Goal: Task Accomplishment & Management: Manage account settings

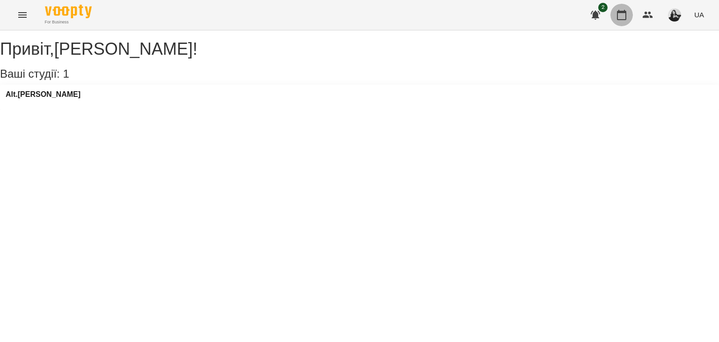
click at [623, 10] on icon "button" at bounding box center [621, 14] width 11 height 11
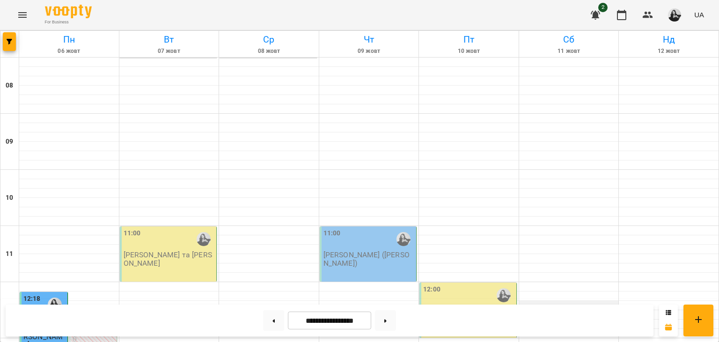
scroll to position [108, 0]
click at [396, 321] on button at bounding box center [385, 320] width 21 height 21
type input "**********"
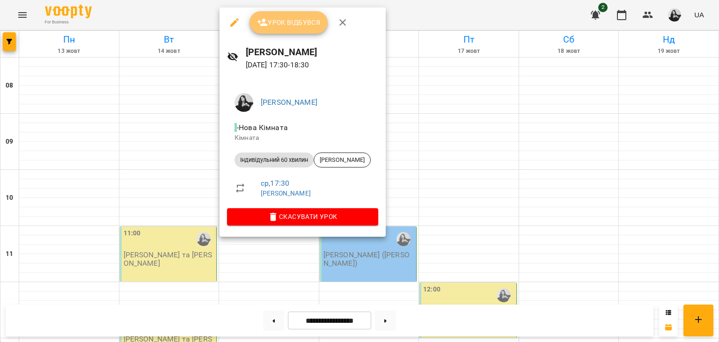
click at [296, 23] on span "Урок відбувся" at bounding box center [289, 22] width 64 height 11
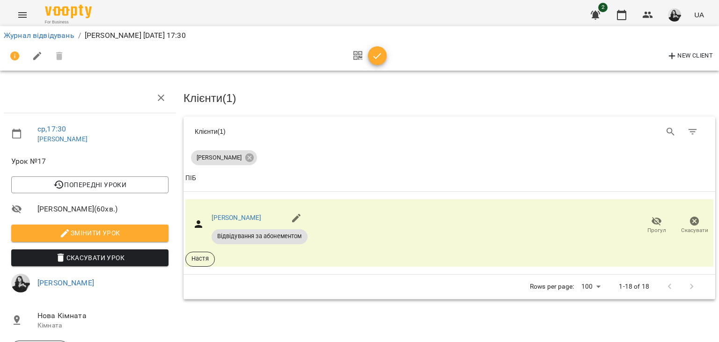
click at [379, 57] on icon "button" at bounding box center [377, 56] width 11 height 11
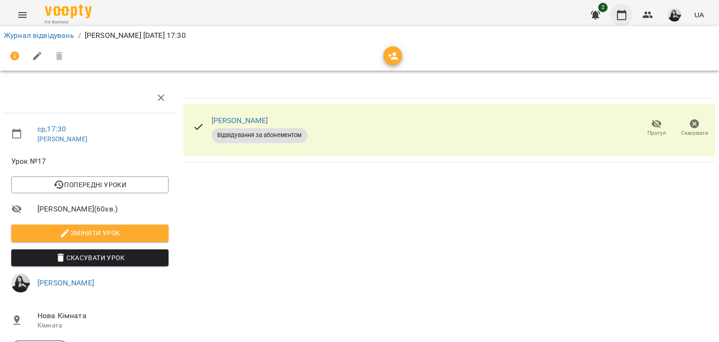
click at [624, 11] on icon "button" at bounding box center [621, 15] width 9 height 10
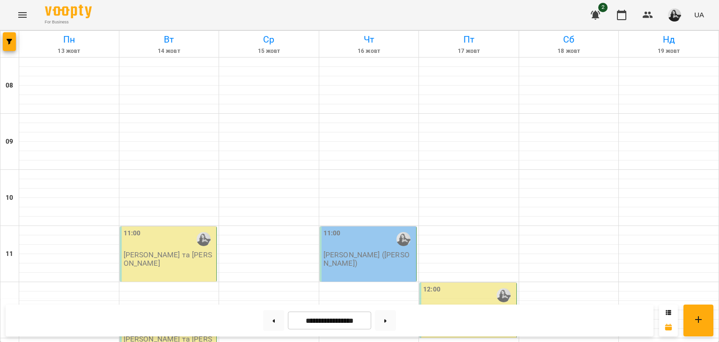
scroll to position [215, 0]
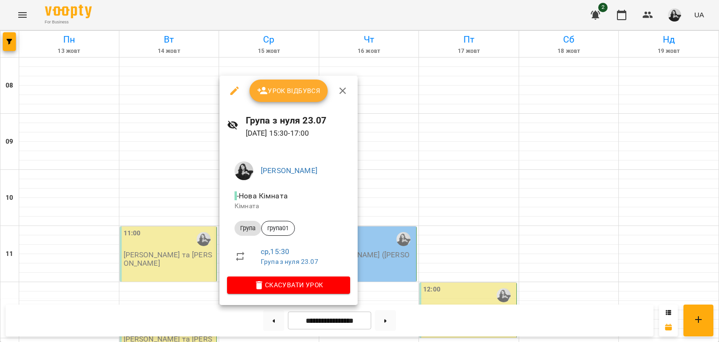
click at [276, 88] on span "Урок відбувся" at bounding box center [289, 90] width 64 height 11
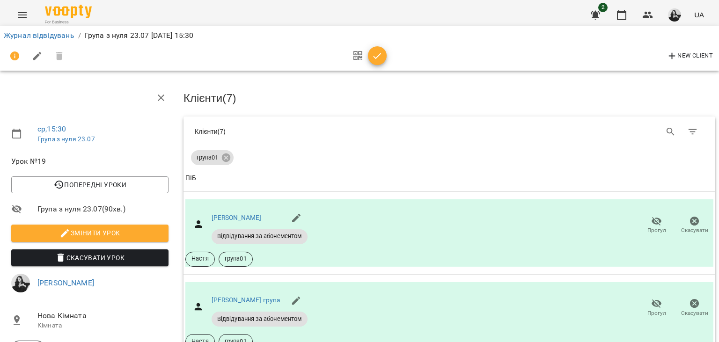
click at [390, 48] on div "New Client" at bounding box center [359, 56] width 711 height 22
click at [378, 52] on icon "button" at bounding box center [377, 56] width 11 height 11
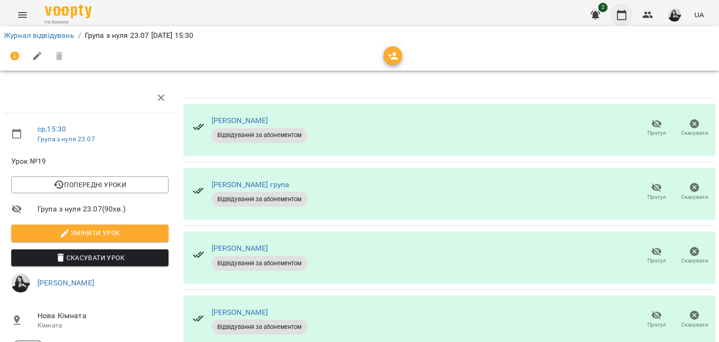
click at [624, 15] on icon "button" at bounding box center [621, 14] width 11 height 11
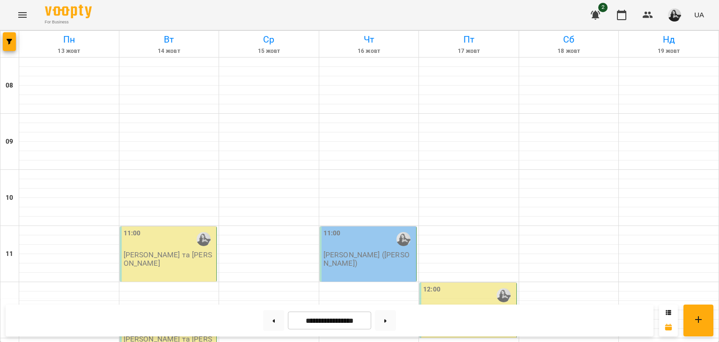
scroll to position [377, 0]
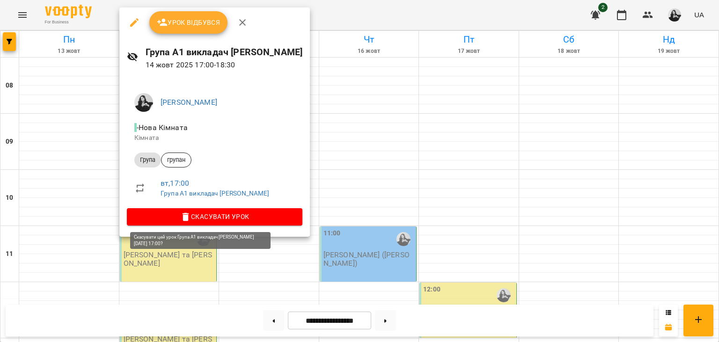
click at [199, 221] on span "Скасувати Урок" at bounding box center [214, 216] width 161 height 11
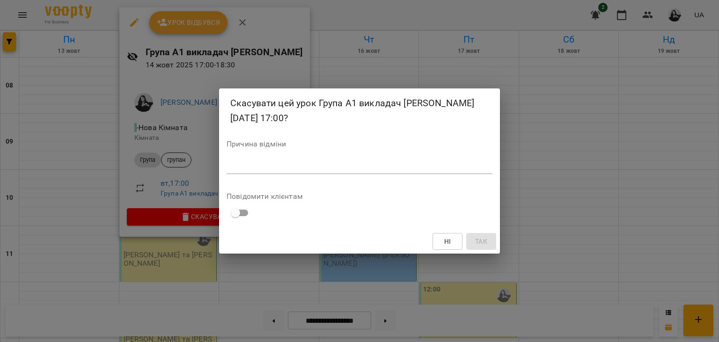
click at [304, 166] on textarea at bounding box center [360, 166] width 266 height 9
type textarea "*"
click at [484, 244] on span "Так" at bounding box center [481, 241] width 12 height 11
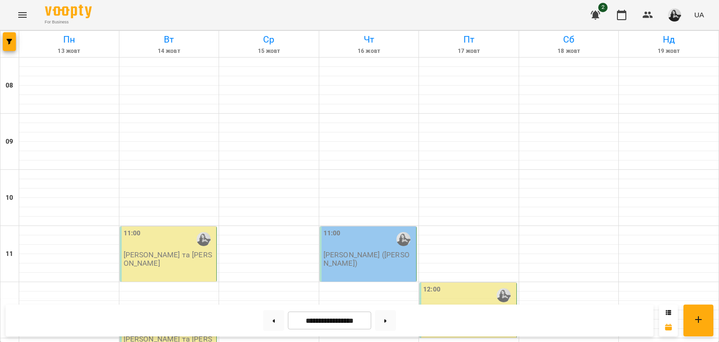
scroll to position [161, 0]
click at [183, 313] on div "12:30" at bounding box center [169, 324] width 91 height 22
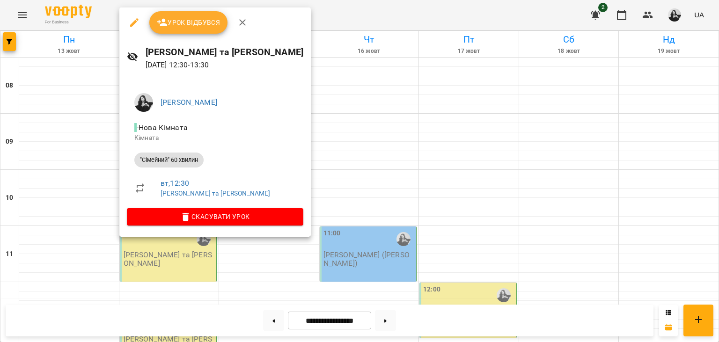
click at [181, 222] on span "Скасувати Урок" at bounding box center [214, 216] width 161 height 11
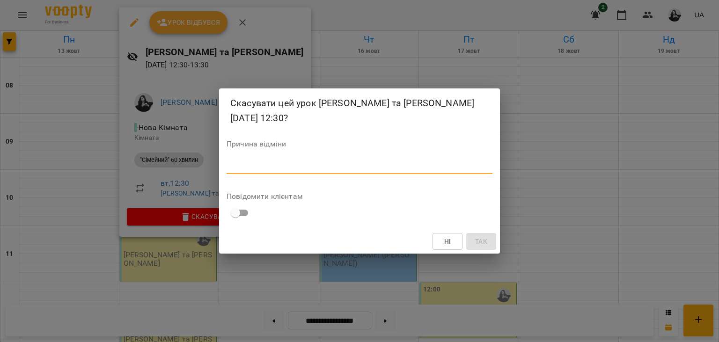
click at [279, 162] on textarea at bounding box center [360, 166] width 266 height 9
type textarea "**********"
click at [477, 236] on span "Так" at bounding box center [481, 241] width 12 height 11
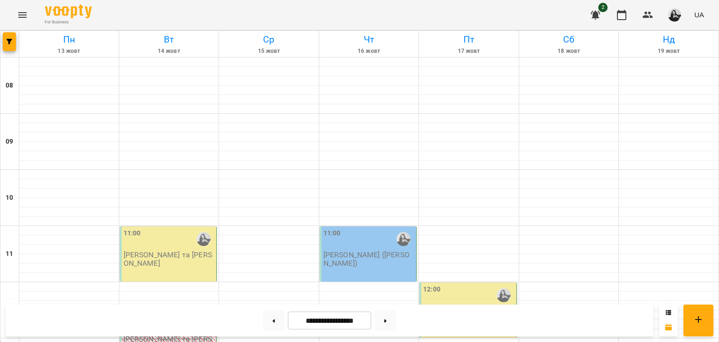
scroll to position [54, 0]
click at [190, 227] on div "11:00 [PERSON_NAME] та [PERSON_NAME]" at bounding box center [168, 254] width 97 height 55
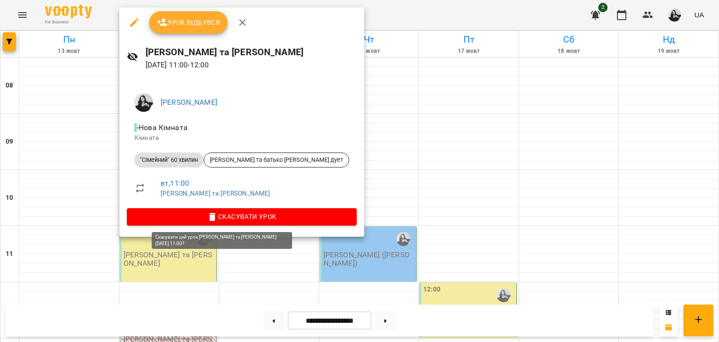
click at [225, 209] on button "Скасувати Урок" at bounding box center [242, 216] width 230 height 17
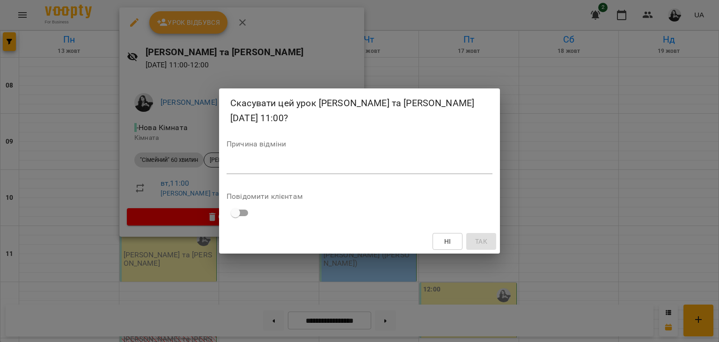
click at [263, 171] on div "*" at bounding box center [360, 166] width 266 height 15
type textarea "*"
click at [481, 246] on span "Так" at bounding box center [481, 241] width 12 height 11
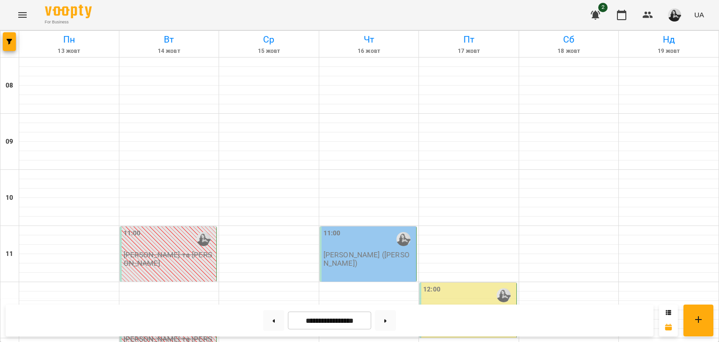
scroll to position [108, 0]
click at [264, 325] on button at bounding box center [273, 320] width 21 height 21
type input "**********"
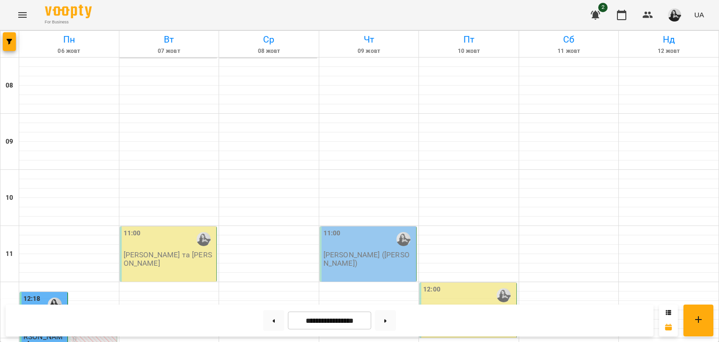
scroll to position [323, 0]
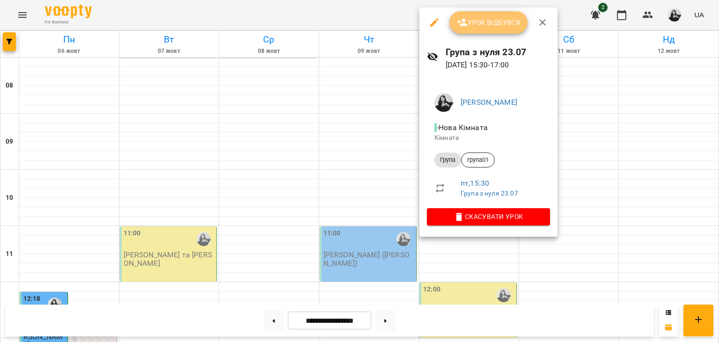
click at [484, 32] on button "Урок відбувся" at bounding box center [488, 22] width 79 height 22
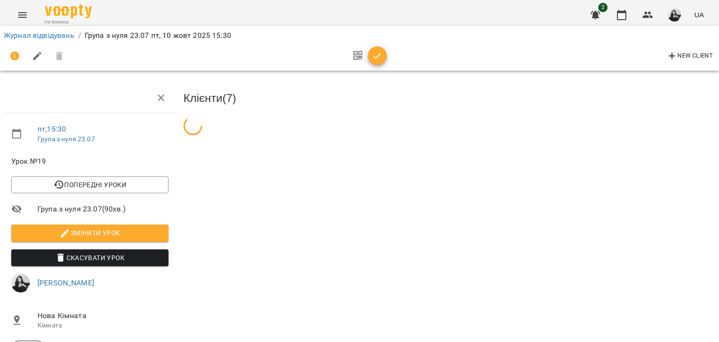
click at [379, 57] on icon "button" at bounding box center [377, 56] width 11 height 11
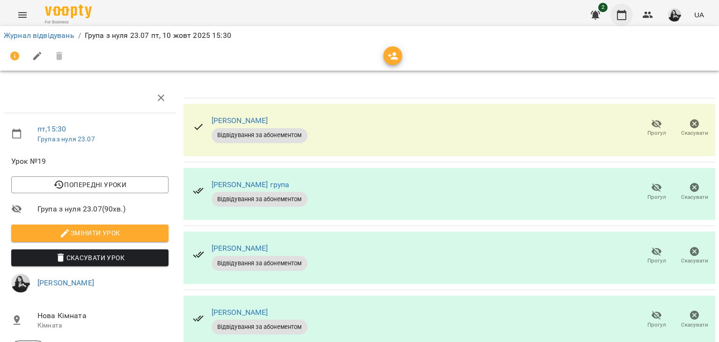
click at [619, 16] on icon "button" at bounding box center [621, 14] width 11 height 11
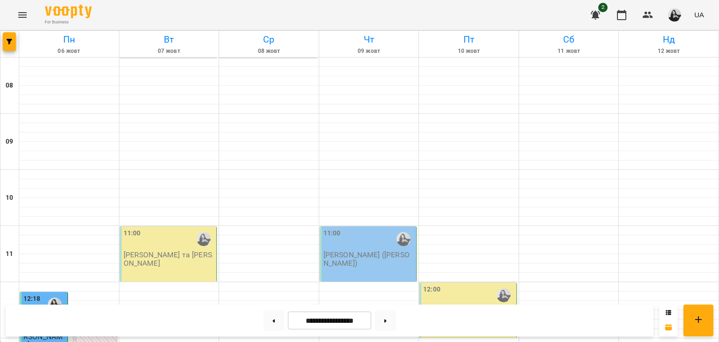
scroll to position [270, 0]
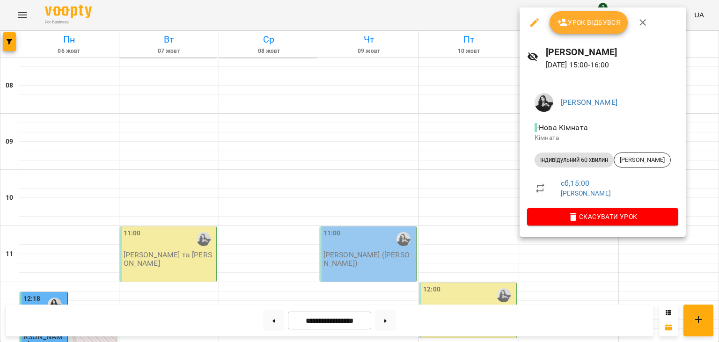
click at [606, 212] on span "Скасувати Урок" at bounding box center [603, 216] width 136 height 11
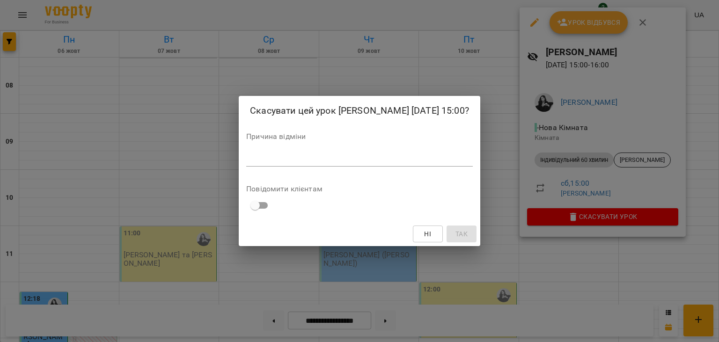
click at [400, 168] on div "Причина відміни *" at bounding box center [359, 151] width 227 height 37
click at [398, 162] on textarea at bounding box center [359, 158] width 227 height 9
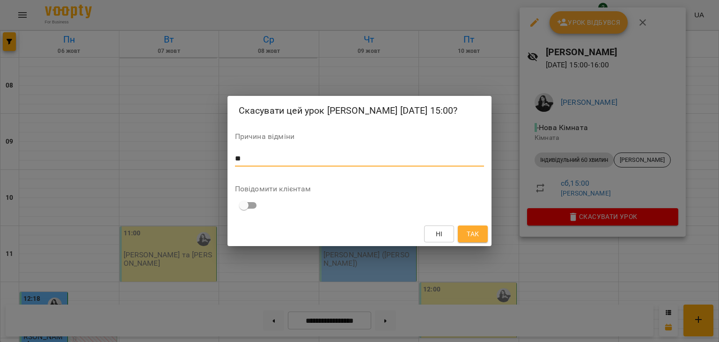
type textarea "*"
type textarea "*********"
click at [474, 234] on span "Так" at bounding box center [473, 233] width 12 height 11
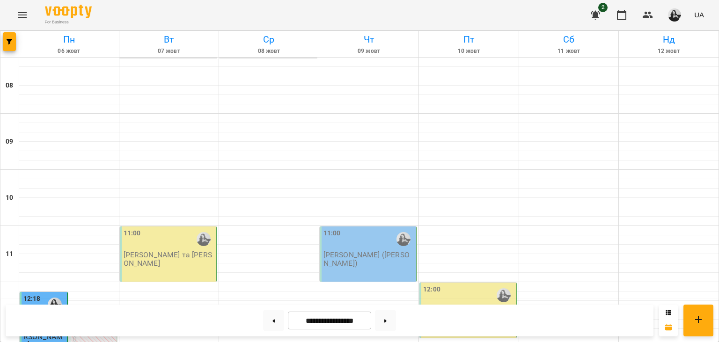
scroll to position [215, 0]
click at [272, 323] on icon at bounding box center [273, 321] width 2 height 4
type input "**********"
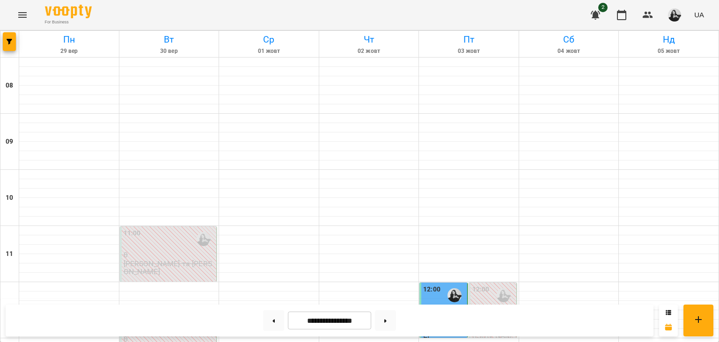
scroll to position [270, 0]
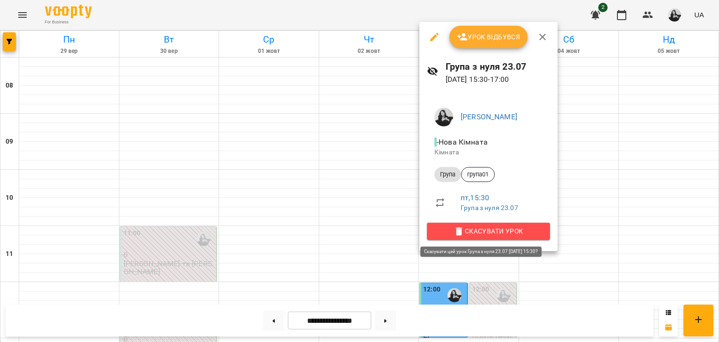
click at [518, 226] on span "Скасувати Урок" at bounding box center [488, 231] width 108 height 11
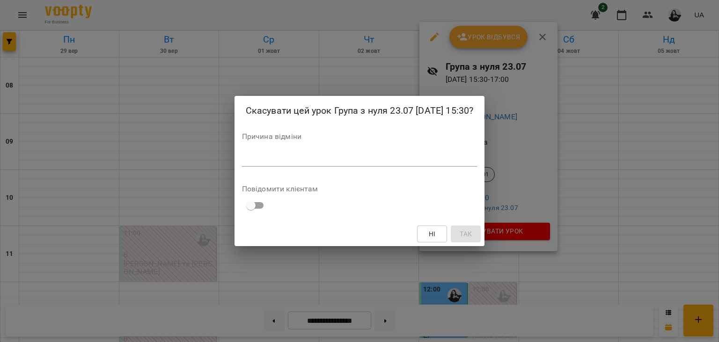
click at [401, 163] on textarea at bounding box center [359, 158] width 235 height 9
type textarea "*"
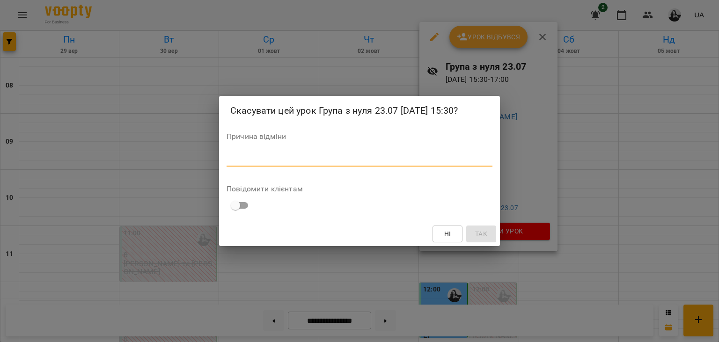
type textarea "*"
click at [479, 240] on span "Так" at bounding box center [481, 233] width 12 height 11
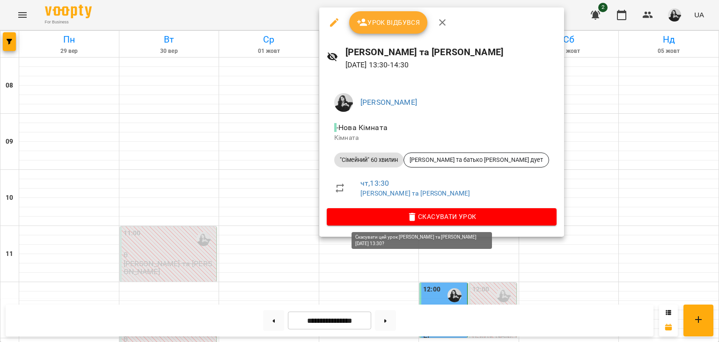
click at [412, 209] on button "Скасувати Урок" at bounding box center [442, 216] width 230 height 17
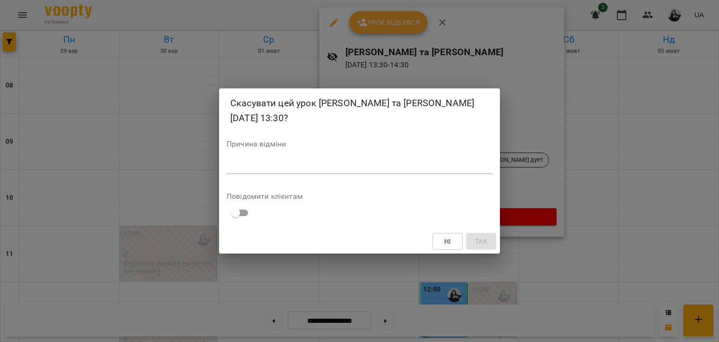
click at [320, 172] on div "*" at bounding box center [360, 166] width 266 height 15
click at [338, 170] on textarea at bounding box center [360, 166] width 266 height 9
type textarea "*"
click at [482, 231] on div "Ні Так" at bounding box center [359, 241] width 281 height 24
click at [484, 235] on button "Так" at bounding box center [481, 241] width 30 height 17
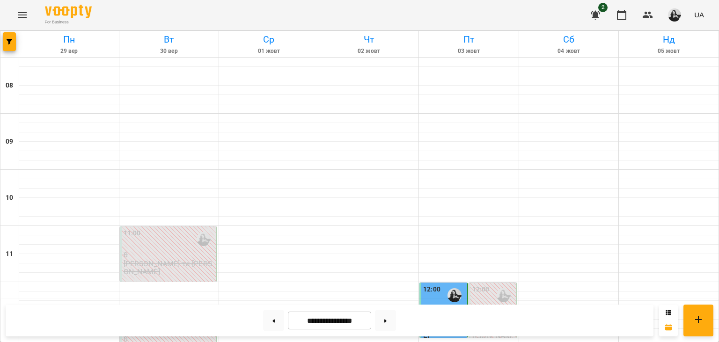
scroll to position [600, 0]
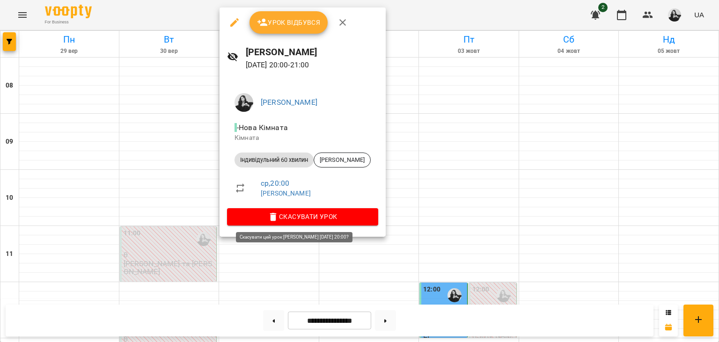
click at [293, 222] on span "Скасувати Урок" at bounding box center [303, 216] width 136 height 11
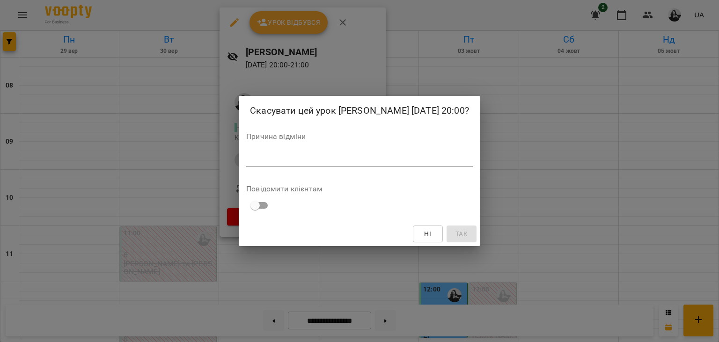
click at [313, 164] on div "*" at bounding box center [359, 159] width 227 height 15
type textarea "*"
click at [455, 230] on span "Так" at bounding box center [461, 233] width 12 height 11
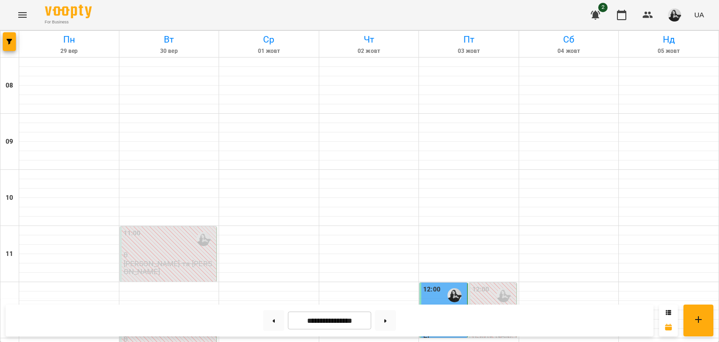
scroll to position [431, 0]
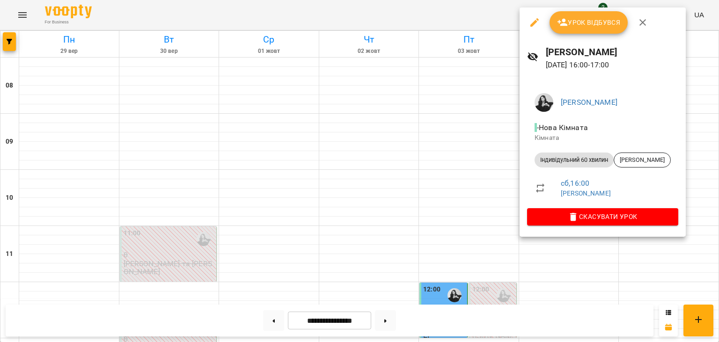
click at [588, 209] on button "Скасувати Урок" at bounding box center [602, 216] width 151 height 17
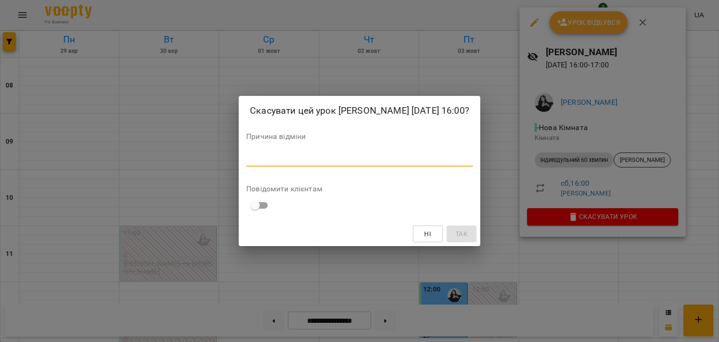
click at [400, 162] on textarea at bounding box center [359, 158] width 227 height 9
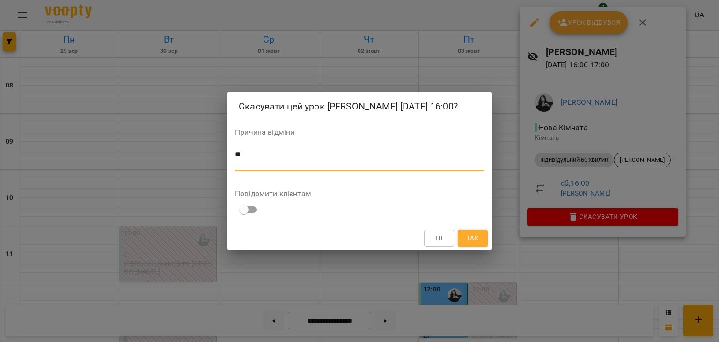
type textarea "*"
click at [465, 242] on span "Так" at bounding box center [472, 238] width 15 height 11
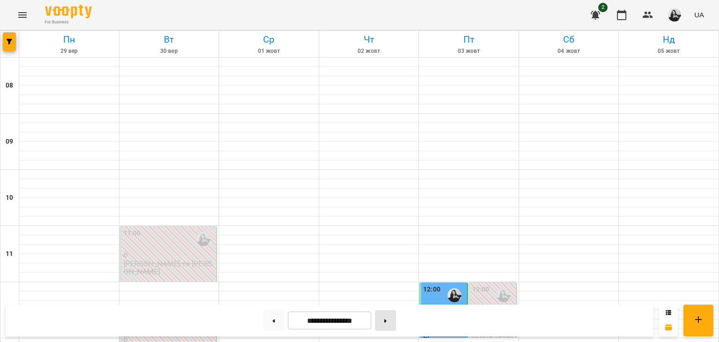
click at [391, 317] on button at bounding box center [385, 320] width 21 height 21
type input "**********"
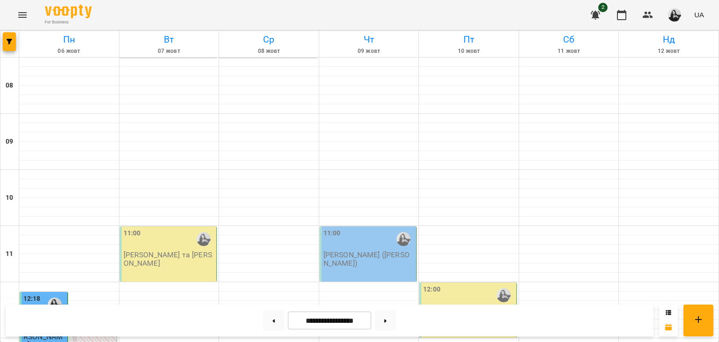
scroll to position [114, 0]
click at [183, 251] on p "[PERSON_NAME] та [PERSON_NAME]" at bounding box center [169, 259] width 91 height 16
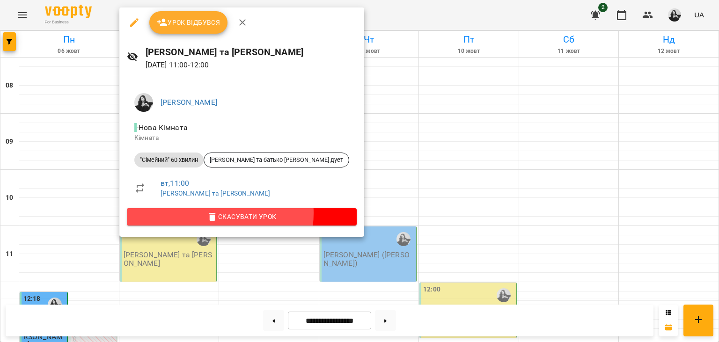
click at [210, 213] on span "Скасувати Урок" at bounding box center [241, 216] width 215 height 11
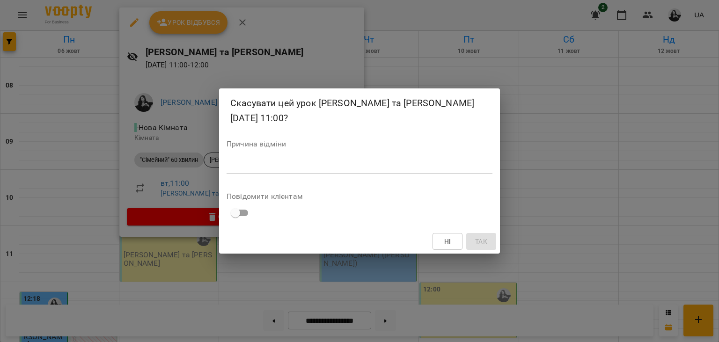
click at [379, 162] on textarea at bounding box center [360, 166] width 266 height 9
type textarea "*"
click at [484, 241] on span "Так" at bounding box center [481, 241] width 12 height 11
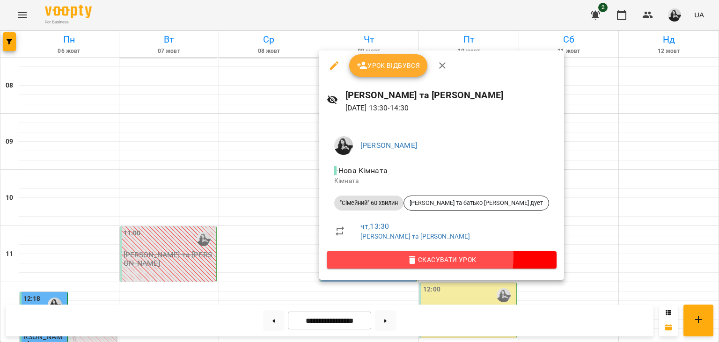
click at [400, 256] on span "Скасувати Урок" at bounding box center [441, 259] width 215 height 11
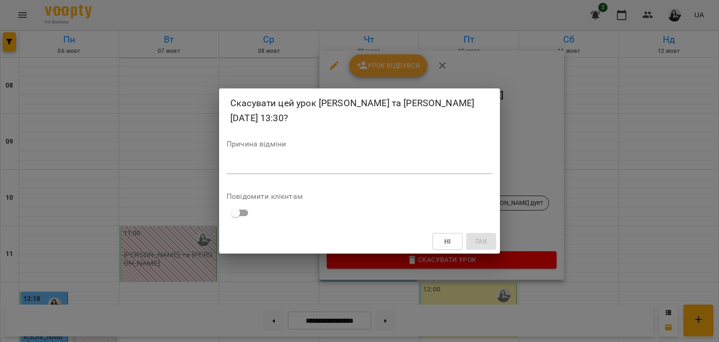
drag, startPoint x: 365, startPoint y: 177, endPoint x: 366, endPoint y: 172, distance: 5.2
click at [366, 176] on div "Причина відміни *" at bounding box center [360, 158] width 266 height 37
click at [367, 169] on textarea at bounding box center [360, 166] width 266 height 9
type textarea "*"
click at [480, 237] on span "Так" at bounding box center [481, 241] width 12 height 11
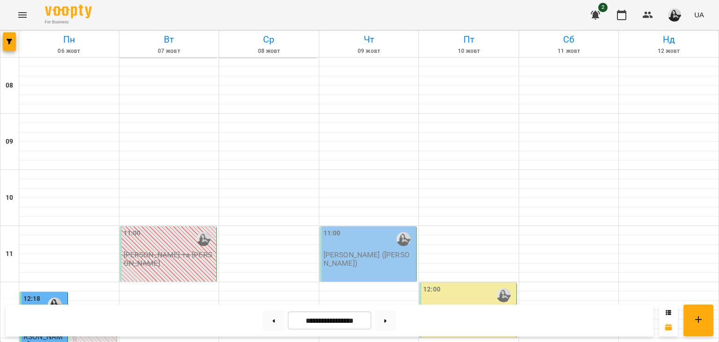
click at [388, 228] on div "11:00" at bounding box center [368, 239] width 91 height 22
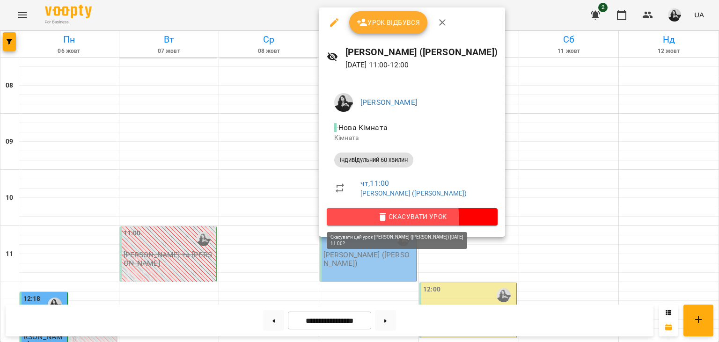
click at [392, 218] on span "Скасувати Урок" at bounding box center [412, 216] width 156 height 11
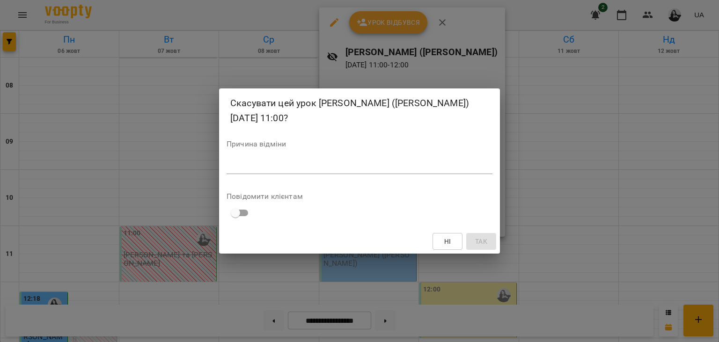
click at [366, 159] on div "*" at bounding box center [360, 166] width 266 height 15
type textarea "*"
click at [466, 235] on button "Так" at bounding box center [481, 241] width 30 height 17
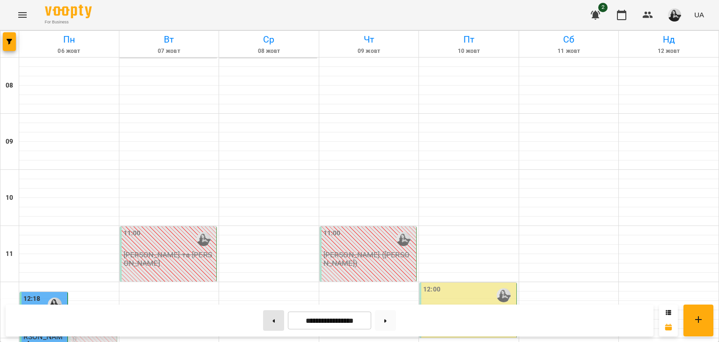
click at [268, 325] on button at bounding box center [273, 320] width 21 height 21
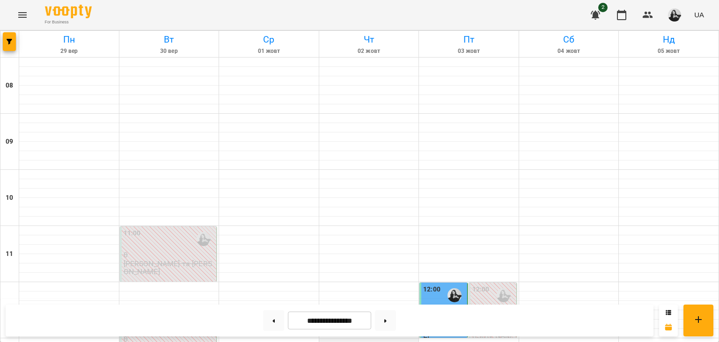
scroll to position [377, 0]
click at [396, 315] on button at bounding box center [385, 320] width 21 height 21
type input "**********"
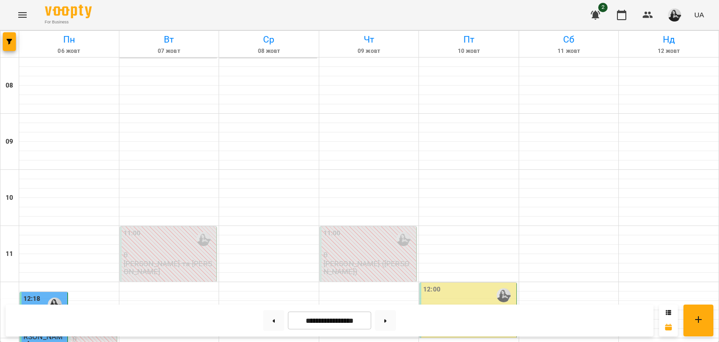
scroll to position [384, 0]
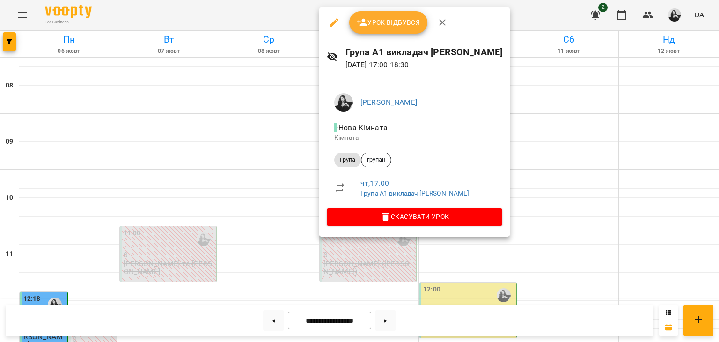
click at [547, 207] on div at bounding box center [359, 171] width 719 height 342
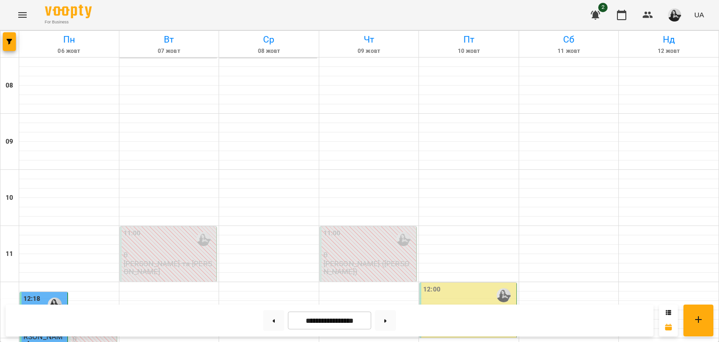
scroll to position [222, 0]
click at [440, 285] on div "12:00" at bounding box center [468, 296] width 91 height 22
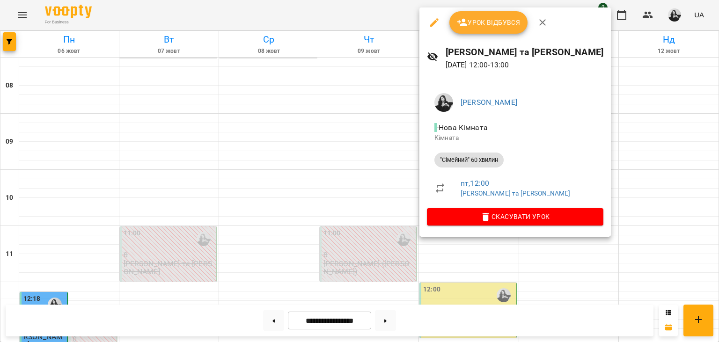
click at [218, 92] on div at bounding box center [359, 171] width 719 height 342
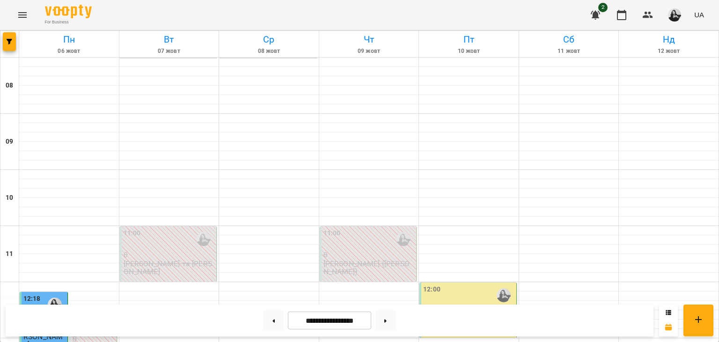
click at [488, 285] on div "12:00 [PERSON_NAME] та [PERSON_NAME]" at bounding box center [468, 304] width 91 height 39
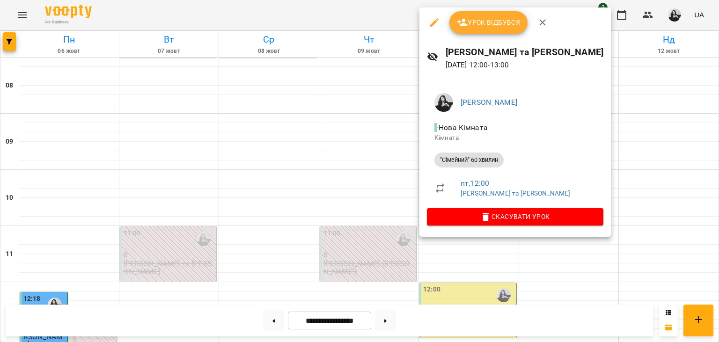
click at [477, 215] on span "Скасувати Урок" at bounding box center [514, 216] width 161 height 11
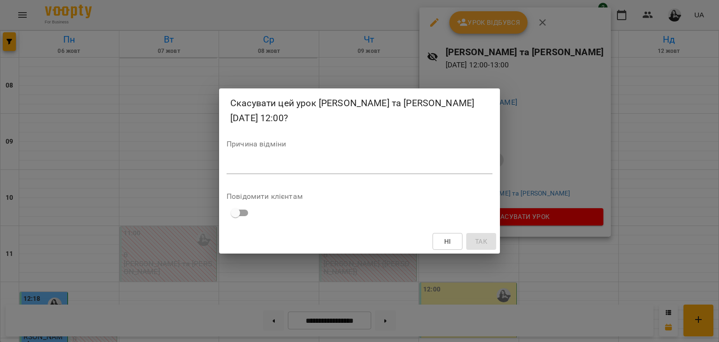
click at [377, 159] on div "*" at bounding box center [360, 166] width 266 height 15
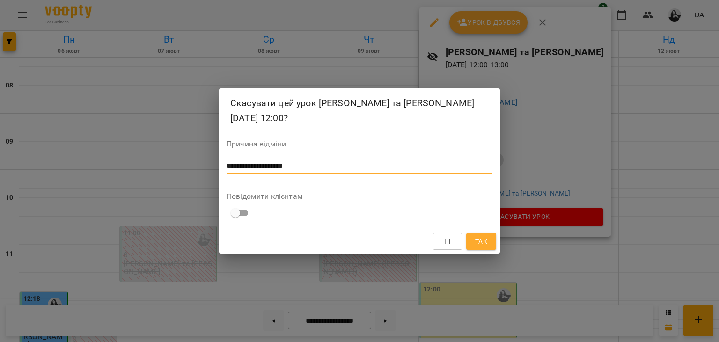
type textarea "**********"
click at [475, 236] on span "Так" at bounding box center [481, 241] width 12 height 11
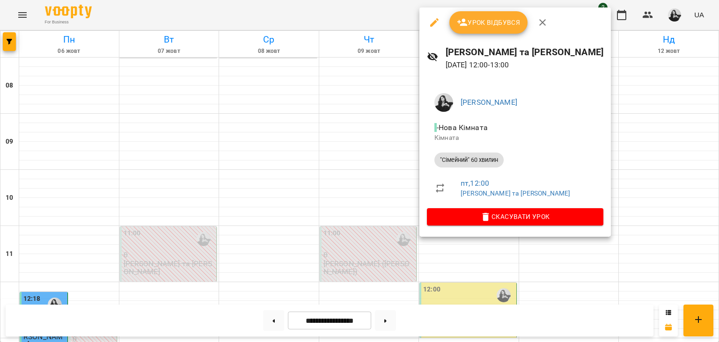
click at [637, 189] on div at bounding box center [359, 171] width 719 height 342
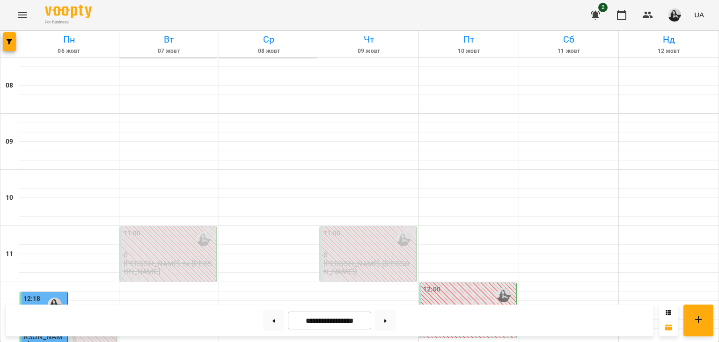
scroll to position [492, 0]
click at [264, 312] on button at bounding box center [273, 320] width 21 height 21
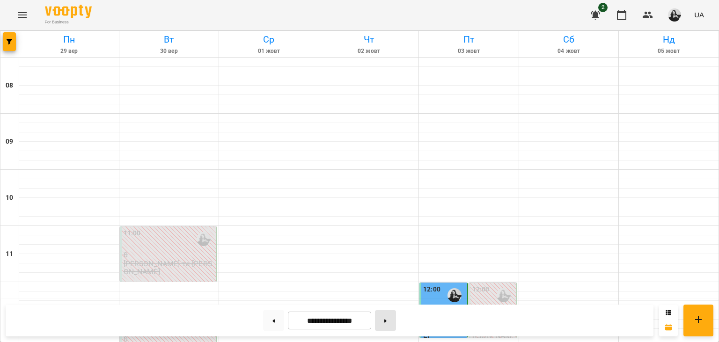
click at [396, 320] on button at bounding box center [385, 320] width 21 height 21
type input "**********"
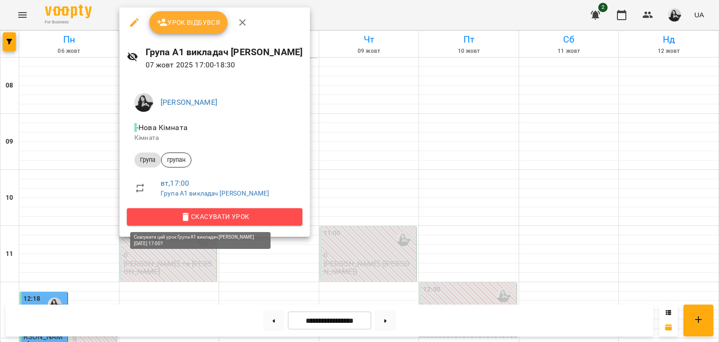
click at [244, 216] on span "Скасувати Урок" at bounding box center [214, 216] width 161 height 11
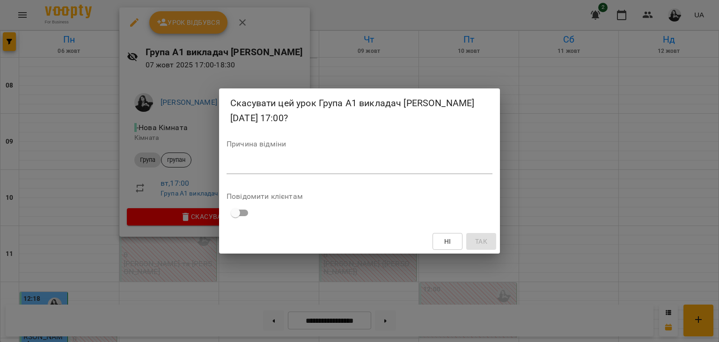
click at [330, 165] on textarea at bounding box center [360, 166] width 266 height 9
type textarea "*"
click at [486, 241] on span "Так" at bounding box center [481, 241] width 12 height 11
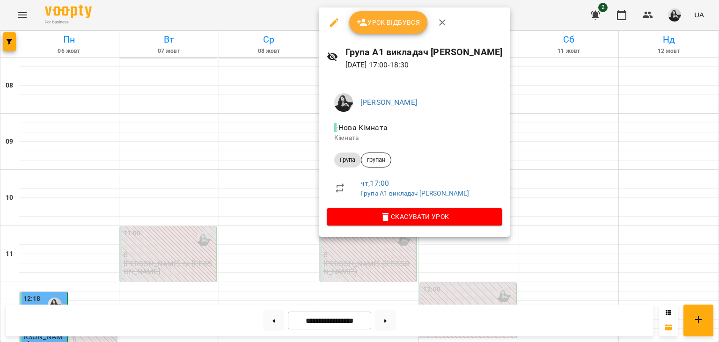
click at [400, 222] on span "Скасувати Урок" at bounding box center [414, 216] width 161 height 11
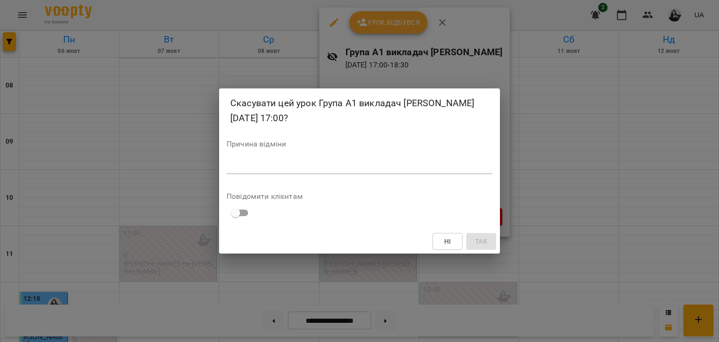
click at [375, 160] on div "*" at bounding box center [360, 166] width 266 height 15
type textarea "*"
click at [486, 244] on span "Так" at bounding box center [481, 241] width 12 height 11
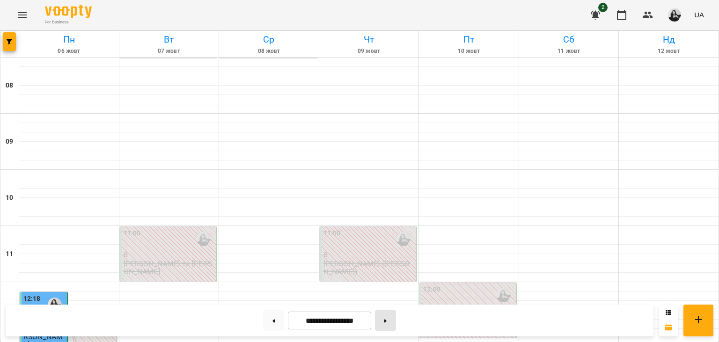
click at [389, 321] on button at bounding box center [385, 320] width 21 height 21
type input "**********"
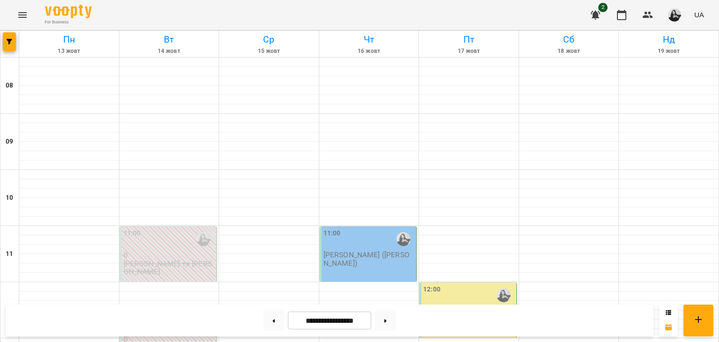
scroll to position [330, 0]
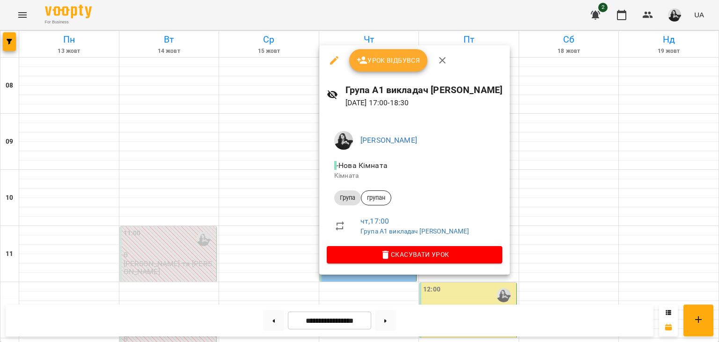
click at [587, 224] on div at bounding box center [359, 171] width 719 height 342
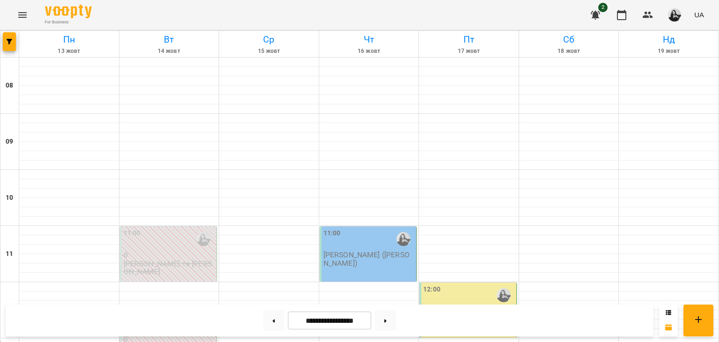
scroll to position [593, 0]
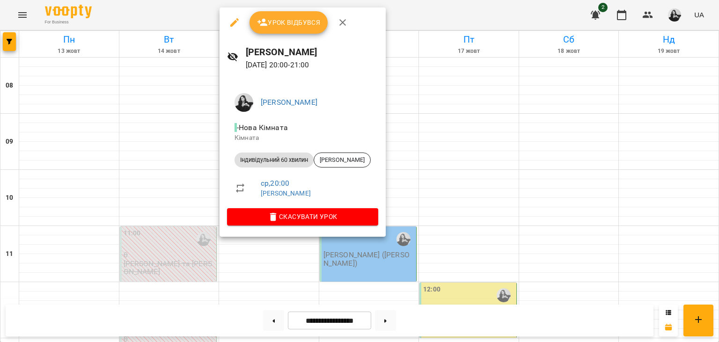
click at [296, 208] on ul "[PERSON_NAME] - Нова Кімната Кімната Індивідульний 60 хвилин [PERSON_NAME] ср ,…" at bounding box center [302, 147] width 151 height 123
click at [298, 215] on span "Скасувати Урок" at bounding box center [303, 216] width 136 height 11
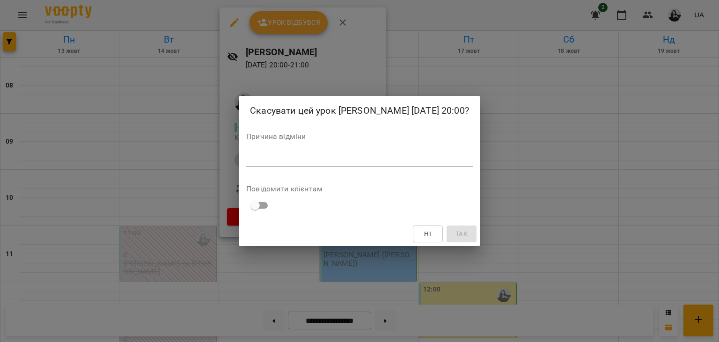
click at [348, 160] on textarea at bounding box center [359, 158] width 227 height 9
type textarea "*"
click at [455, 229] on span "Так" at bounding box center [461, 233] width 12 height 11
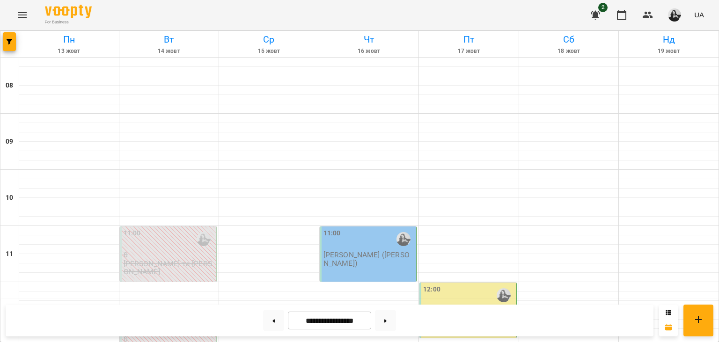
scroll to position [7, 0]
click at [268, 318] on button at bounding box center [273, 320] width 21 height 21
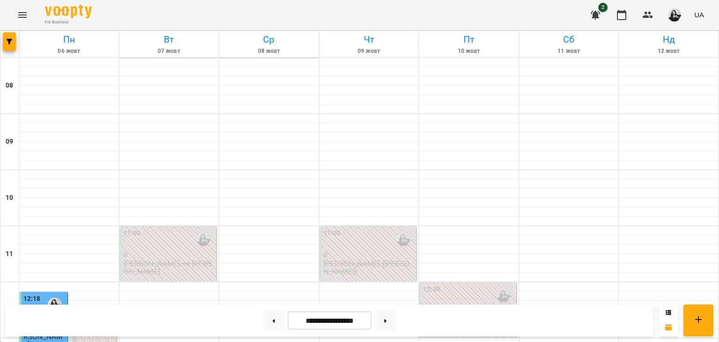
scroll to position [600, 0]
click at [267, 322] on button at bounding box center [273, 320] width 21 height 21
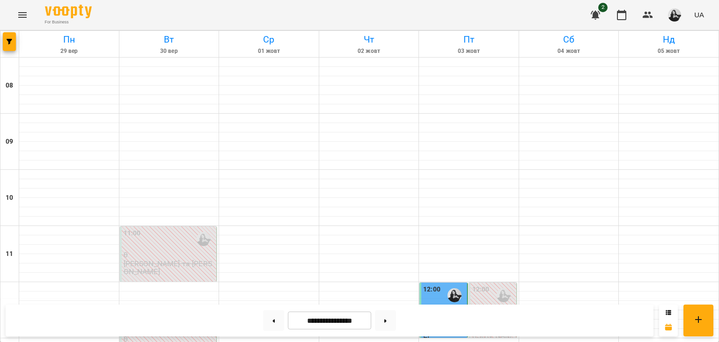
scroll to position [276, 0]
click at [395, 312] on button at bounding box center [385, 320] width 21 height 21
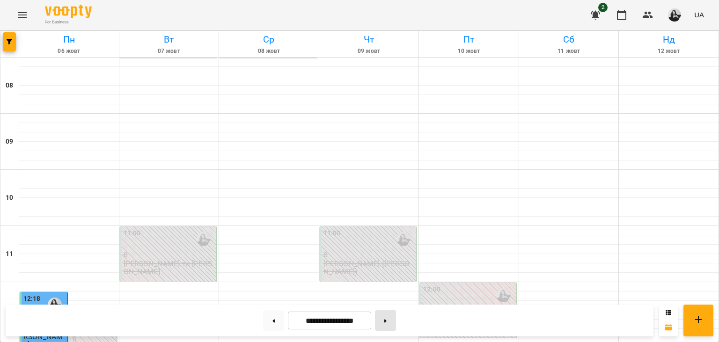
click at [395, 317] on button at bounding box center [385, 320] width 21 height 21
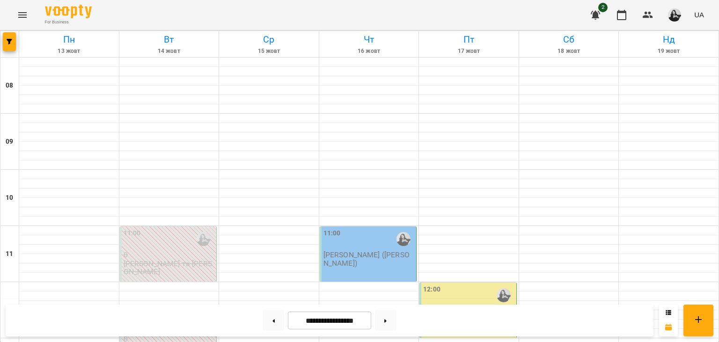
scroll to position [114, 0]
click at [268, 319] on button at bounding box center [273, 320] width 21 height 21
type input "**********"
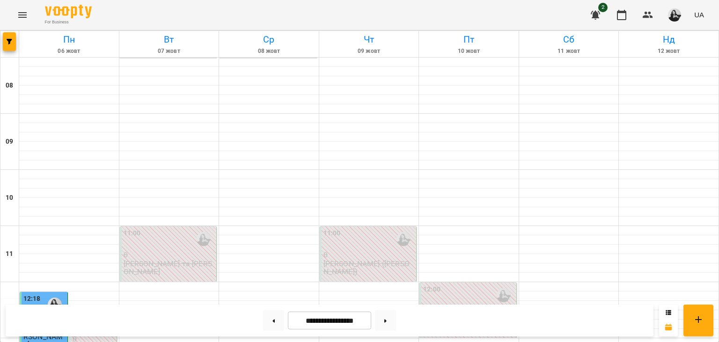
scroll to position [438, 0]
click at [647, 17] on icon "button" at bounding box center [648, 15] width 10 height 7
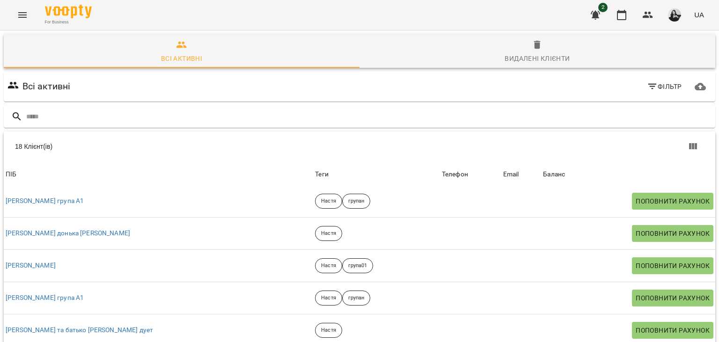
scroll to position [103, 0]
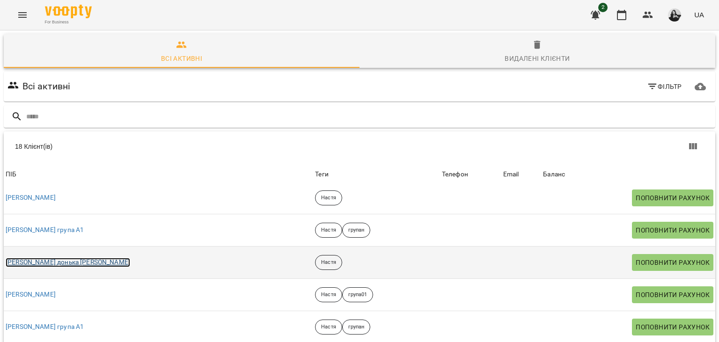
click at [48, 263] on link "[PERSON_NAME] донька [PERSON_NAME]" at bounding box center [68, 262] width 125 height 9
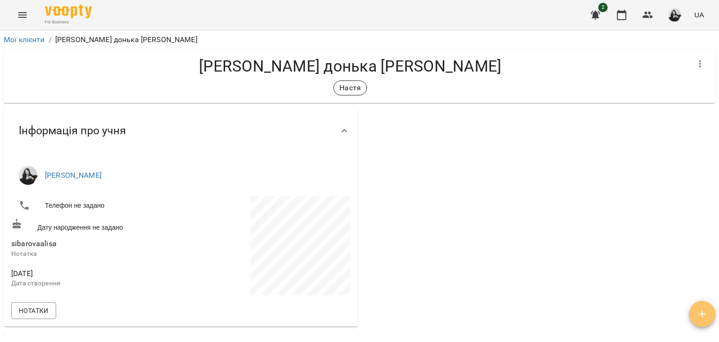
click at [696, 315] on span "button" at bounding box center [702, 313] width 26 height 11
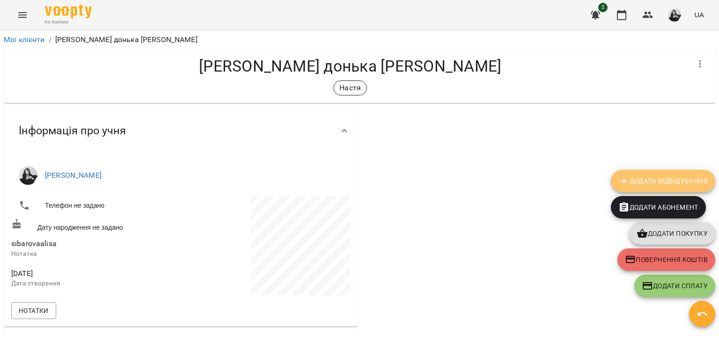
click at [658, 183] on span "Додати Відвідування" at bounding box center [662, 181] width 89 height 11
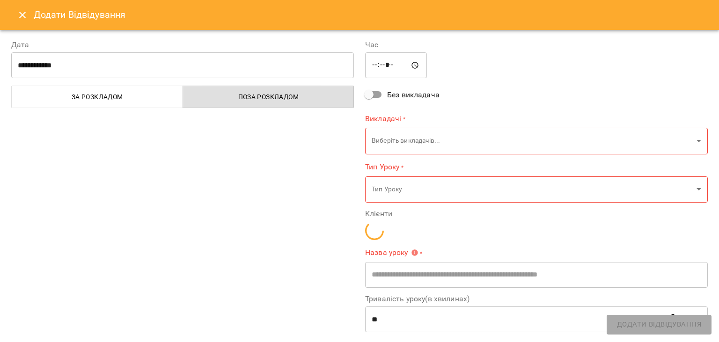
type input "**********"
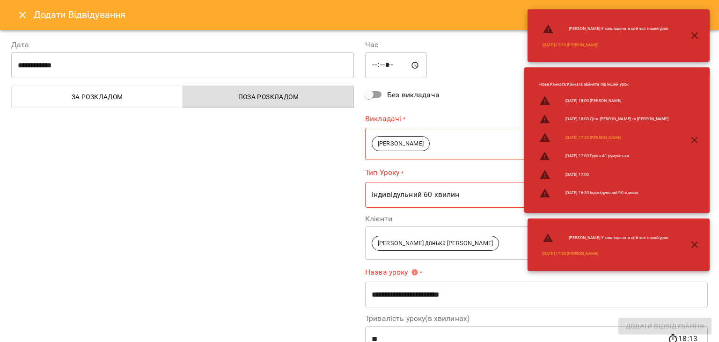
click at [304, 60] on input "**********" at bounding box center [182, 65] width 343 height 26
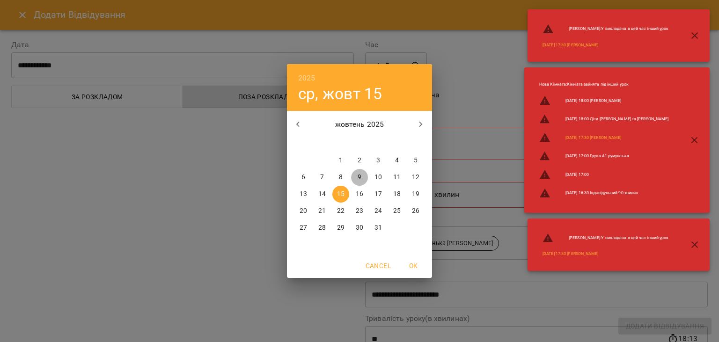
click at [359, 177] on p "9" at bounding box center [360, 177] width 4 height 9
type input "**********"
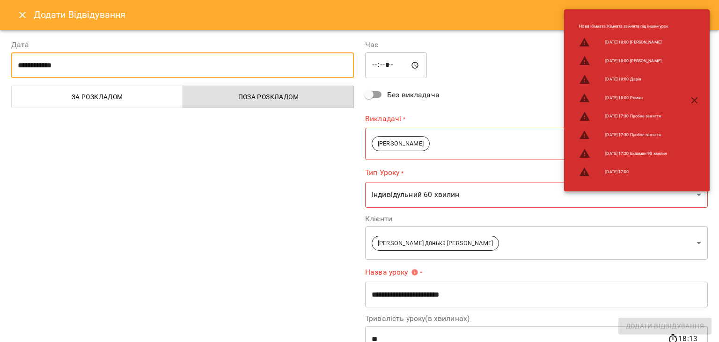
click at [381, 65] on input "*****" at bounding box center [396, 65] width 62 height 26
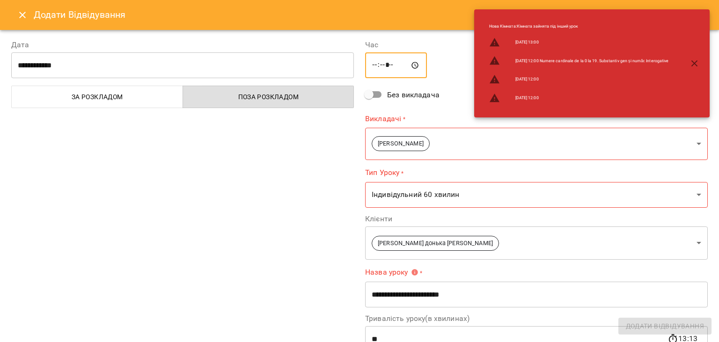
click at [388, 64] on input "*****" at bounding box center [396, 65] width 62 height 26
type input "*****"
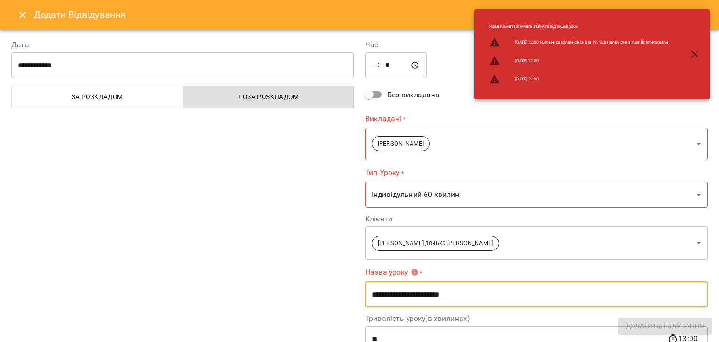
drag, startPoint x: 492, startPoint y: 296, endPoint x: 355, endPoint y: 297, distance: 136.7
click at [365, 297] on input "**********" at bounding box center [536, 294] width 343 height 26
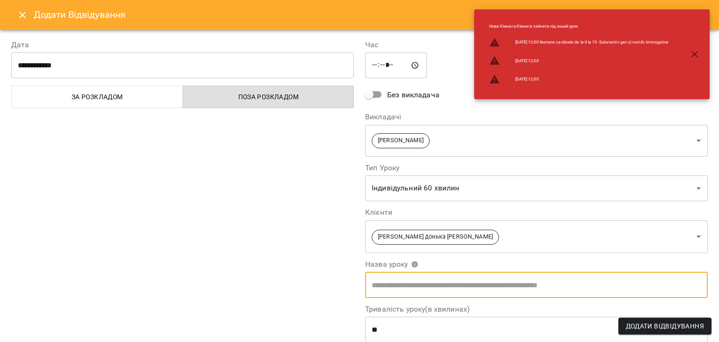
click at [653, 321] on span "Додати Відвідування" at bounding box center [665, 326] width 78 height 11
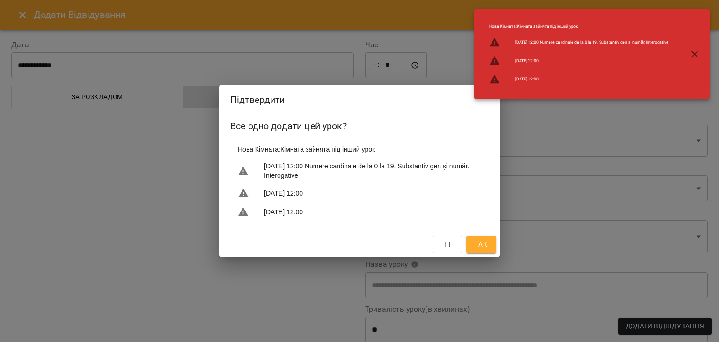
click at [484, 250] on span "Так" at bounding box center [481, 244] width 12 height 11
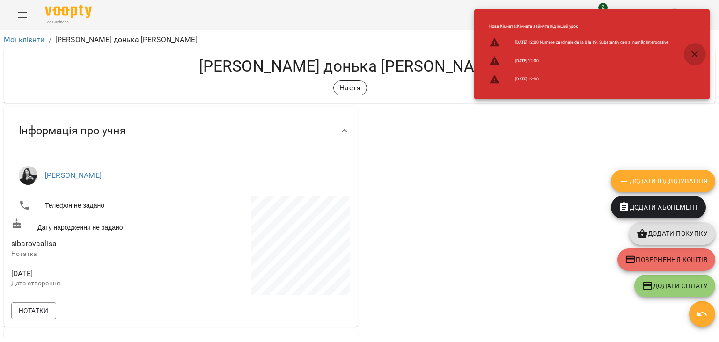
click at [690, 61] on button "button" at bounding box center [694, 54] width 22 height 22
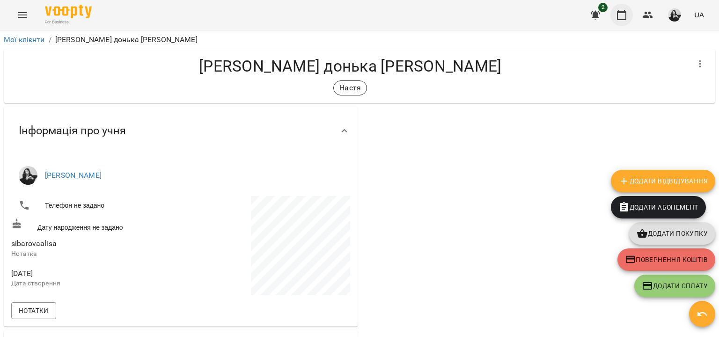
click at [622, 22] on button "button" at bounding box center [621, 15] width 22 height 22
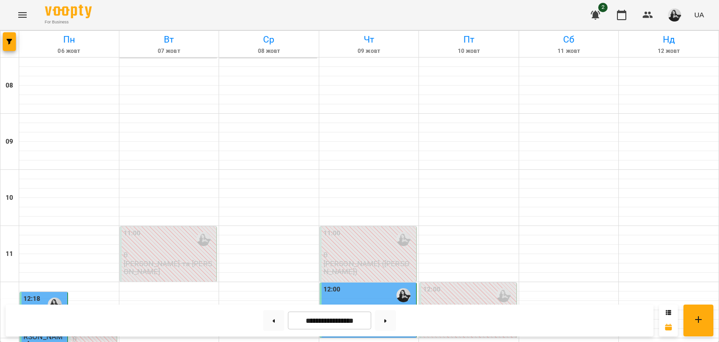
scroll to position [546, 0]
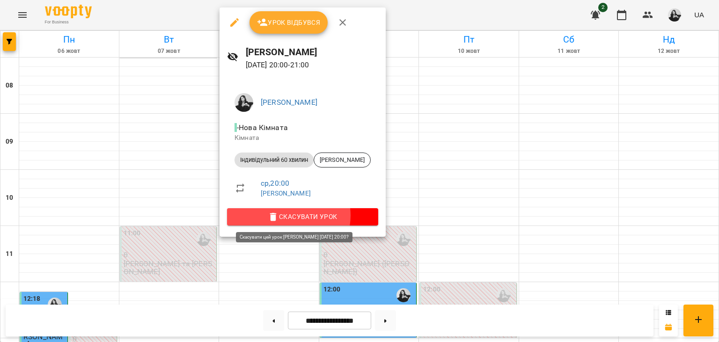
click at [287, 215] on span "Скасувати Урок" at bounding box center [303, 216] width 136 height 11
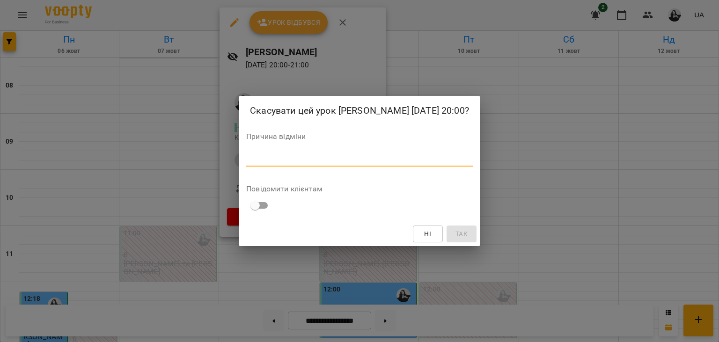
click at [356, 161] on textarea at bounding box center [359, 158] width 227 height 9
type textarea "*"
click at [448, 227] on button "Так" at bounding box center [462, 234] width 30 height 17
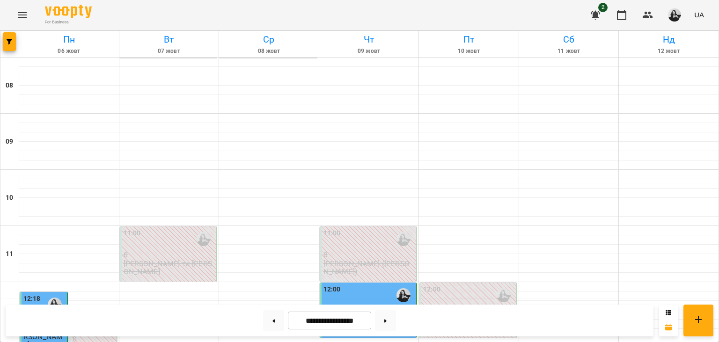
scroll to position [0, 0]
click at [392, 314] on button at bounding box center [385, 320] width 21 height 21
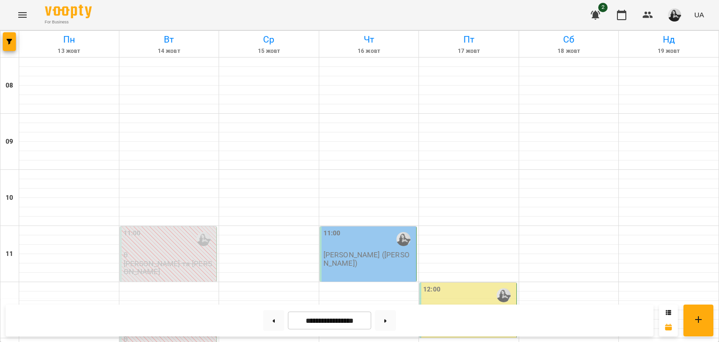
scroll to position [431, 0]
click at [267, 318] on button at bounding box center [273, 320] width 21 height 21
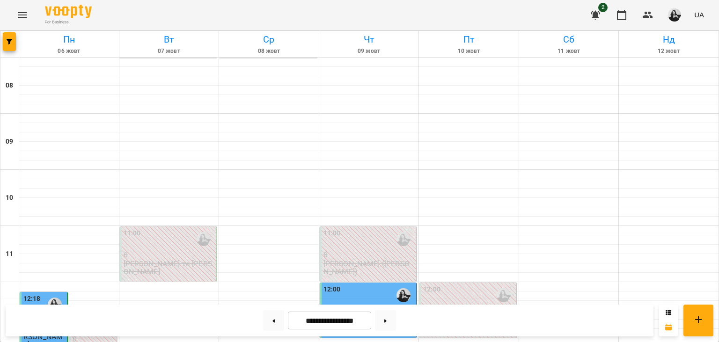
scroll to position [323, 0]
click at [263, 323] on button at bounding box center [273, 320] width 21 height 21
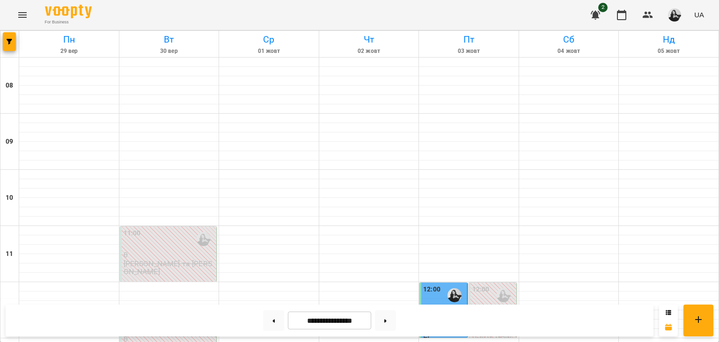
scroll to position [600, 0]
click at [393, 312] on button at bounding box center [385, 320] width 21 height 21
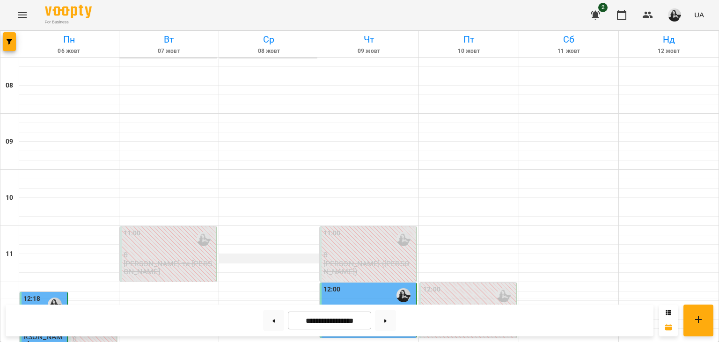
scroll to position [0, 0]
click at [264, 317] on button at bounding box center [273, 320] width 21 height 21
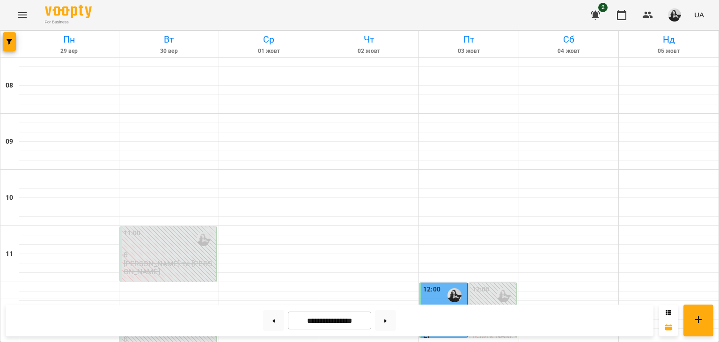
scroll to position [161, 0]
click at [439, 285] on div "12:00" at bounding box center [431, 296] width 17 height 22
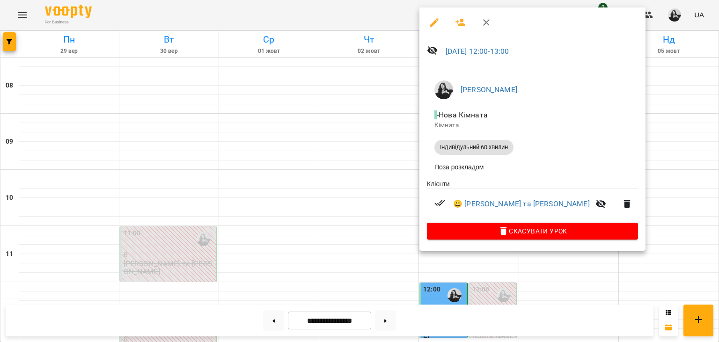
click at [644, 126] on div at bounding box center [359, 171] width 719 height 342
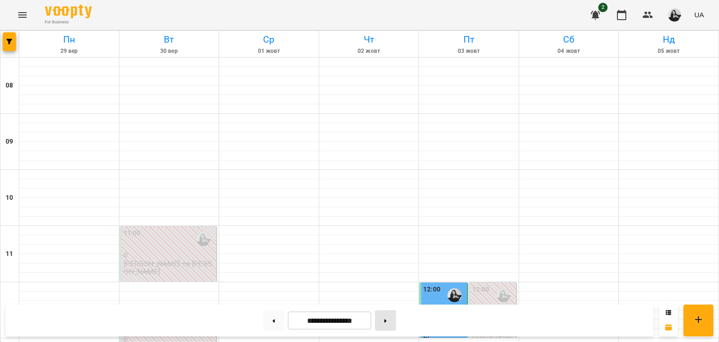
click at [396, 314] on button at bounding box center [385, 320] width 21 height 21
type input "**********"
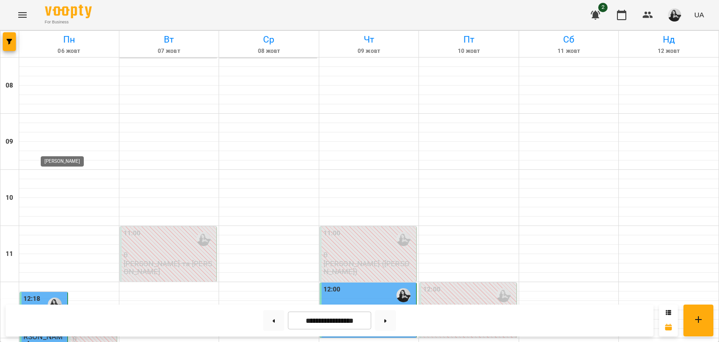
click at [54, 298] on img "Anastasia" at bounding box center [55, 305] width 14 height 14
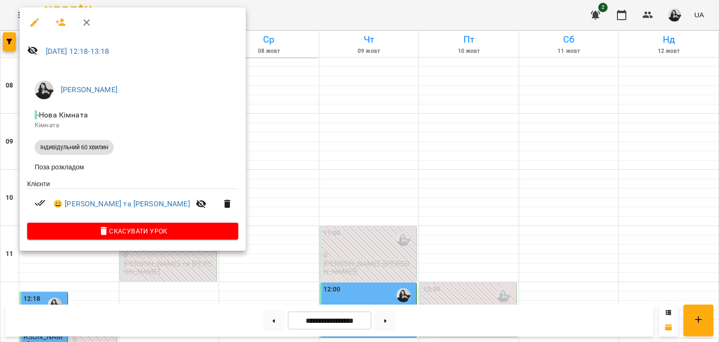
click at [29, 21] on icon "button" at bounding box center [34, 22] width 11 height 11
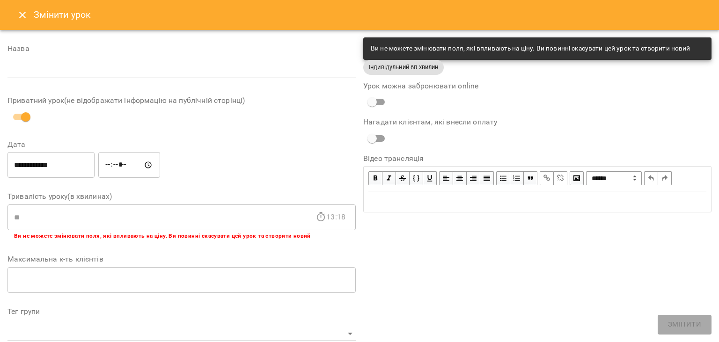
click at [16, 24] on button "Close" at bounding box center [22, 15] width 22 height 22
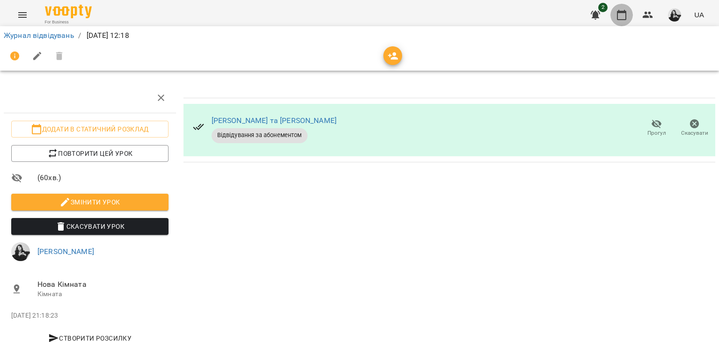
click at [623, 18] on icon "button" at bounding box center [621, 14] width 11 height 11
